Goal: Ask a question: Seek information or help from site administrators or community

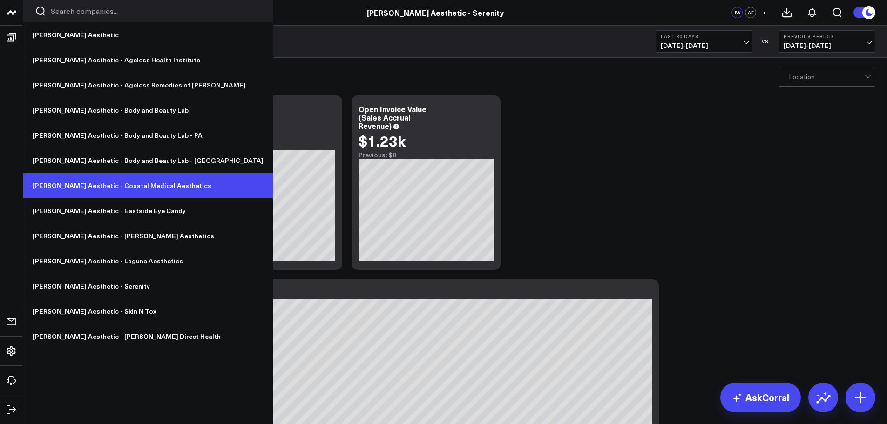
click at [109, 178] on link "[PERSON_NAME] Aesthetic - Coastal Medical Aesthetics" at bounding box center [148, 185] width 250 height 25
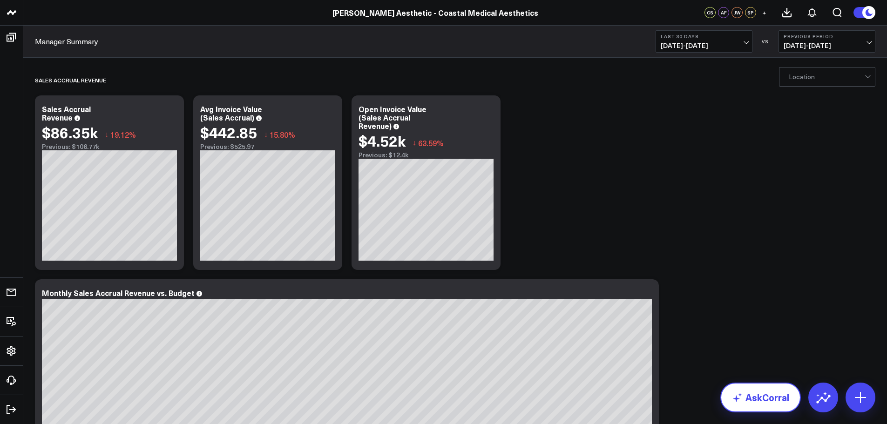
click at [756, 402] on link "AskCorral" at bounding box center [761, 398] width 81 height 30
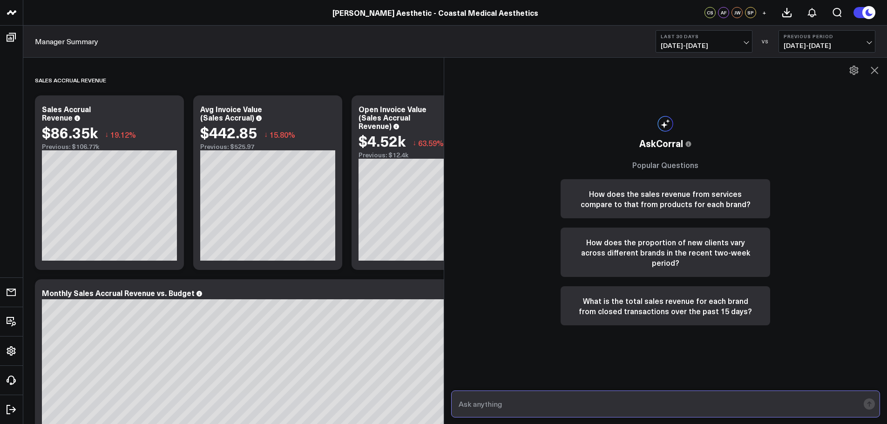
click at [576, 408] on input "text" at bounding box center [658, 404] width 403 height 17
type input "What is sales accrual revenue for [DATE]"
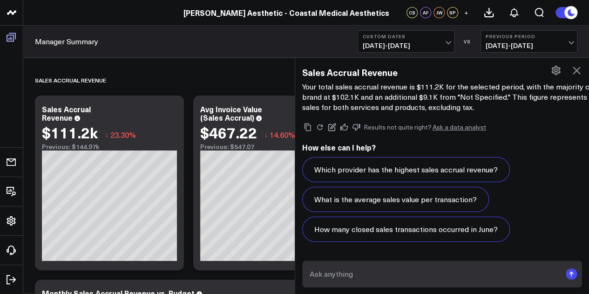
scroll to position [824, 0]
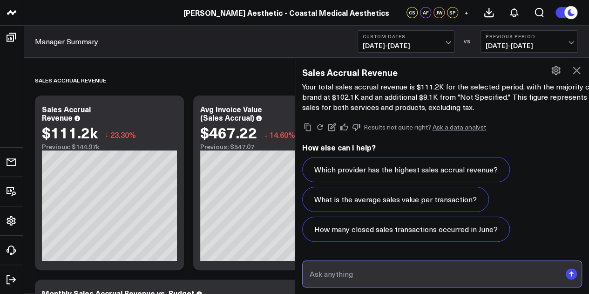
click at [385, 280] on input "text" at bounding box center [434, 274] width 254 height 17
type input "What about [DATE]?"
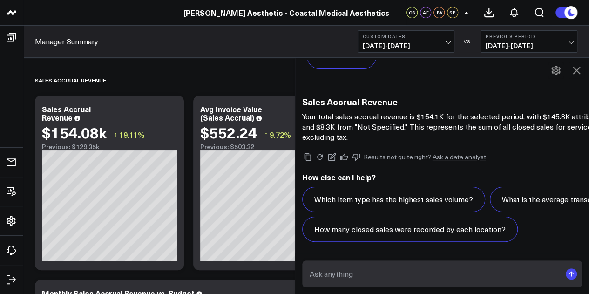
scroll to position [1689, 0]
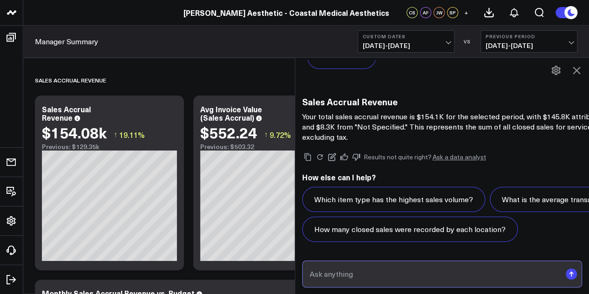
click at [366, 274] on input "text" at bounding box center [434, 274] width 254 height 17
type input "What about [DATE]?"
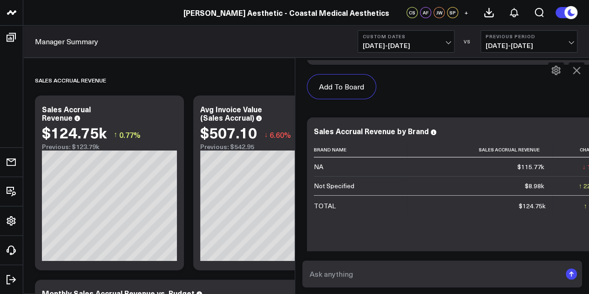
scroll to position [1406, 0]
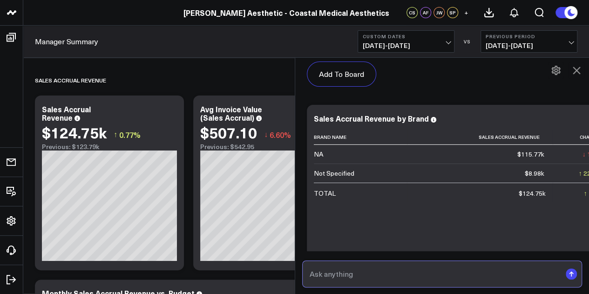
click at [436, 280] on input "text" at bounding box center [434, 274] width 254 height 17
type input "What did you say [DATE] was again?"
